Goal: Task Accomplishment & Management: Manage account settings

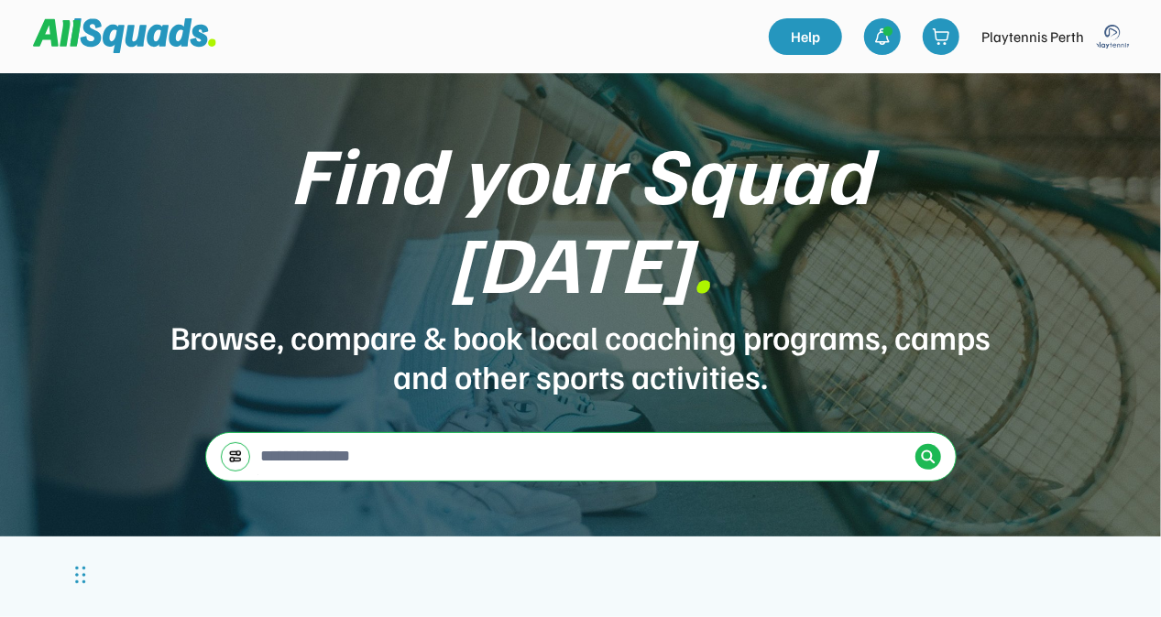
click at [1115, 27] on img at bounding box center [1113, 36] width 37 height 37
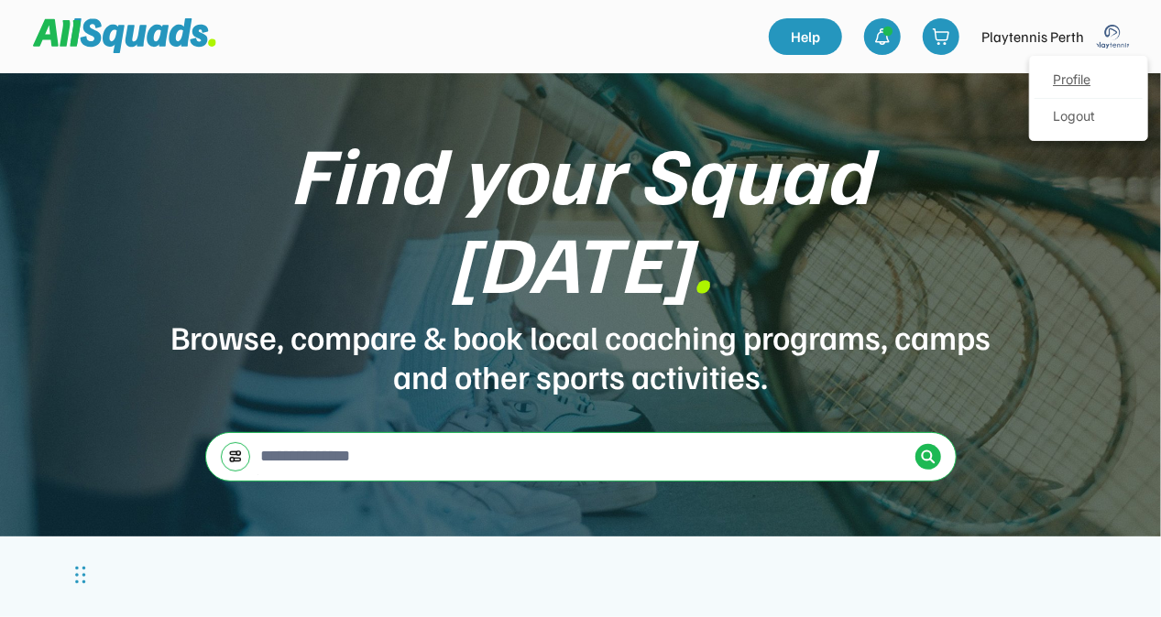
click at [1090, 75] on link "Profile" at bounding box center [1088, 80] width 108 height 37
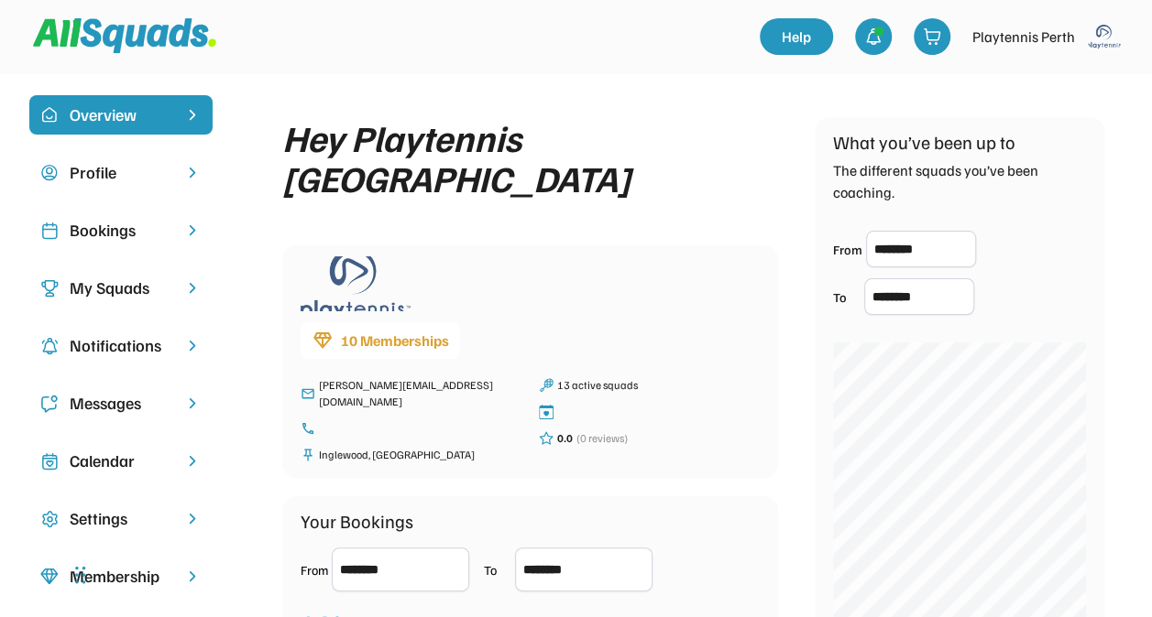
click at [90, 230] on div "Bookings" at bounding box center [121, 230] width 103 height 25
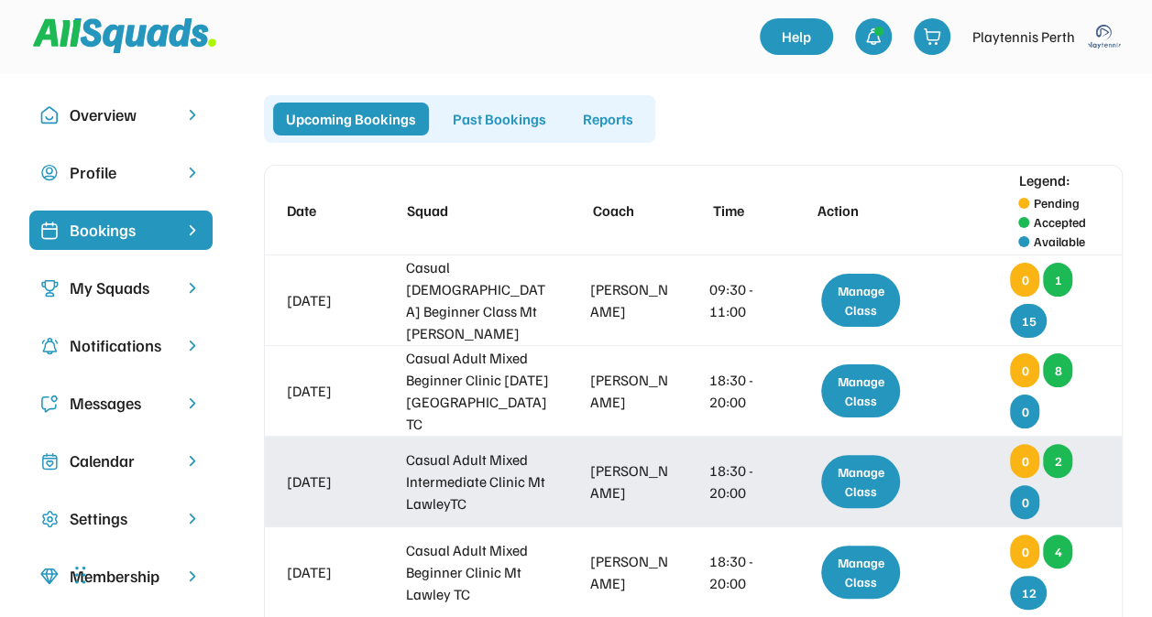
click at [859, 478] on div "Manage Class" at bounding box center [860, 481] width 79 height 53
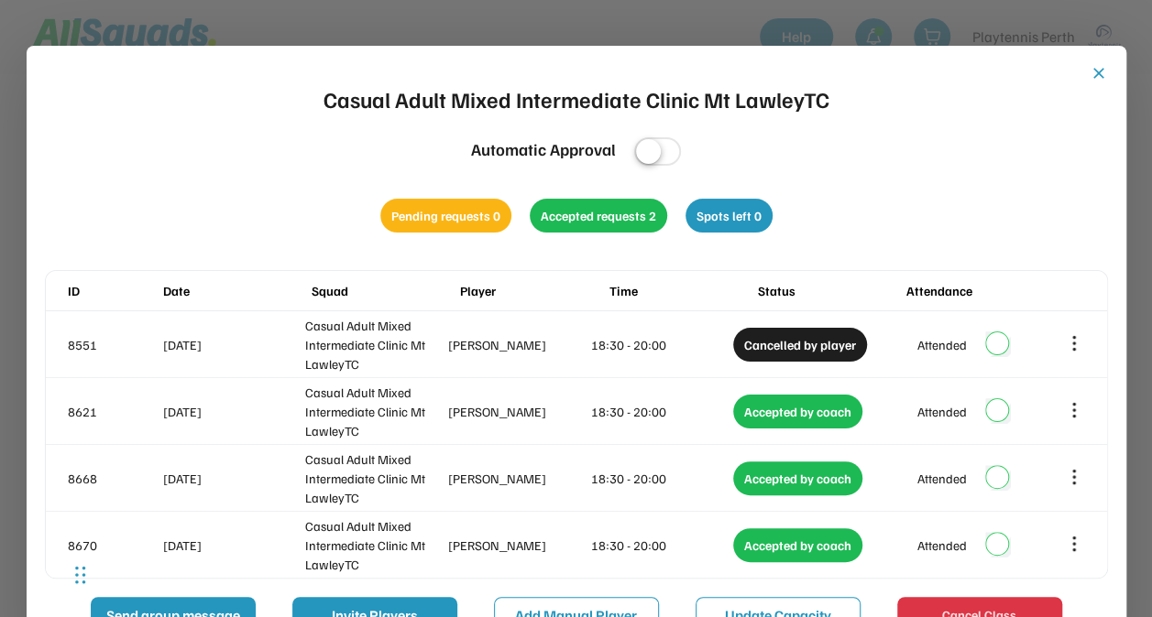
click at [1092, 75] on button "close" at bounding box center [1098, 73] width 18 height 18
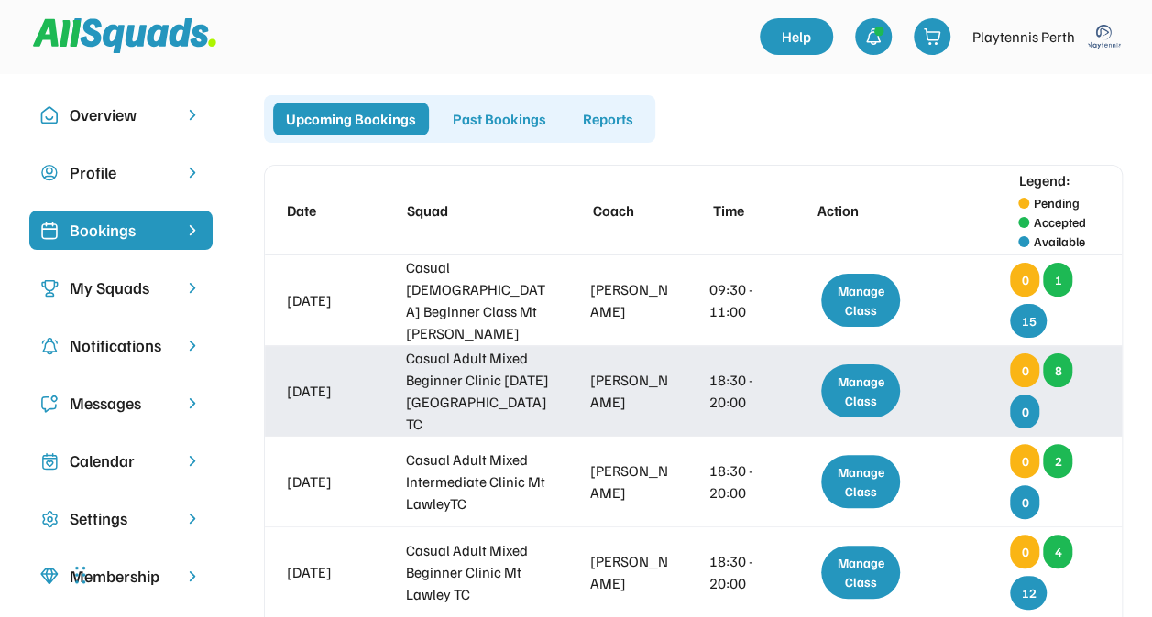
click at [858, 382] on div "Manage Class" at bounding box center [860, 391] width 79 height 53
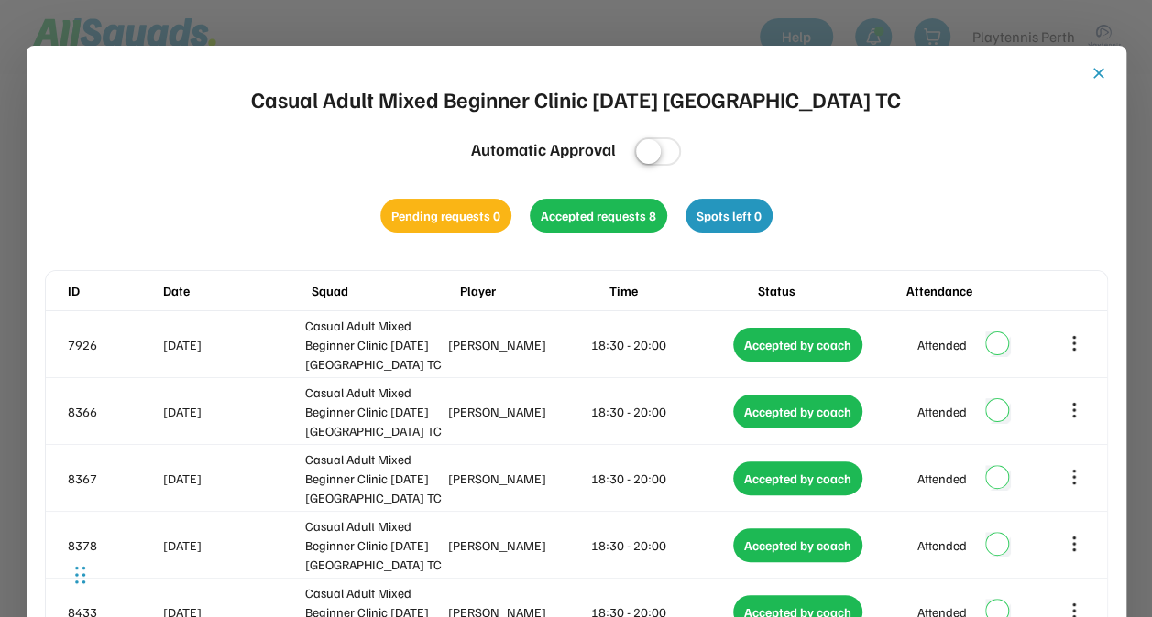
click at [1098, 73] on button "close" at bounding box center [1098, 73] width 18 height 18
